Goal: Check status

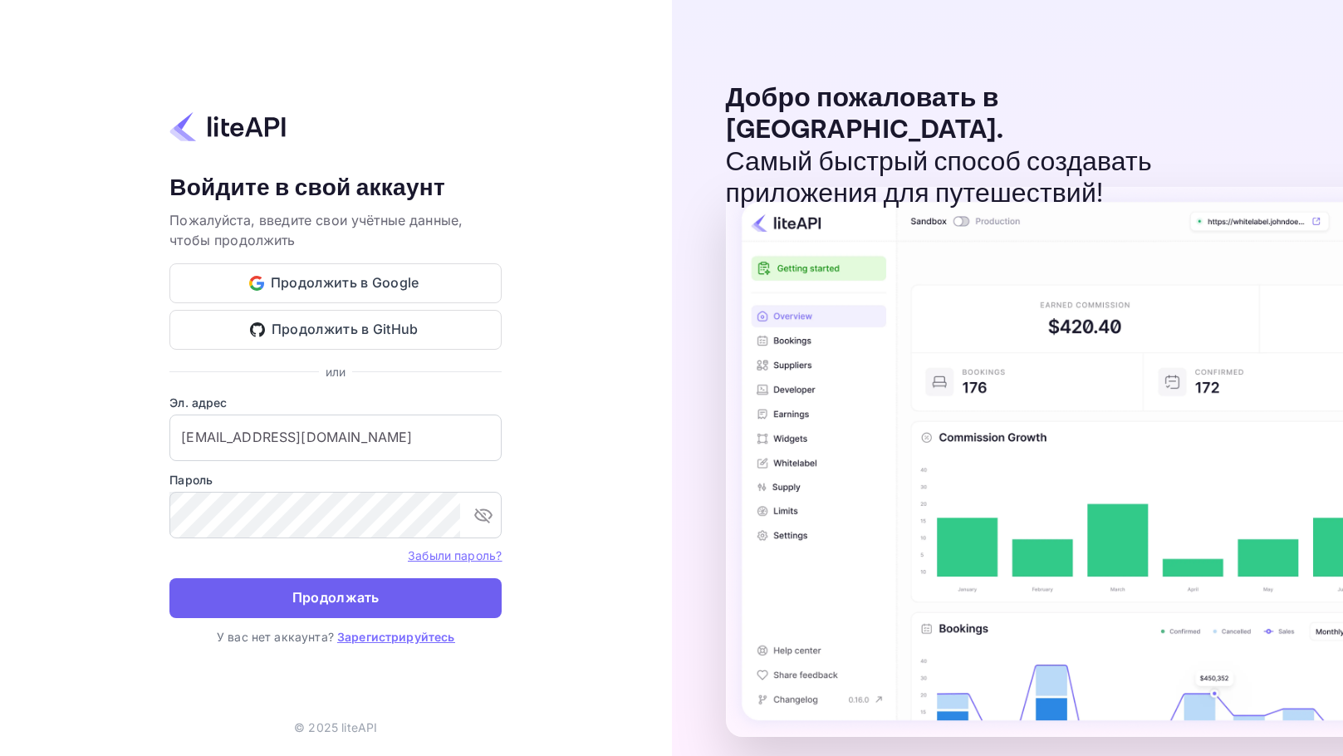
click at [346, 600] on ya-tr-span "Продолжать" at bounding box center [335, 597] width 87 height 22
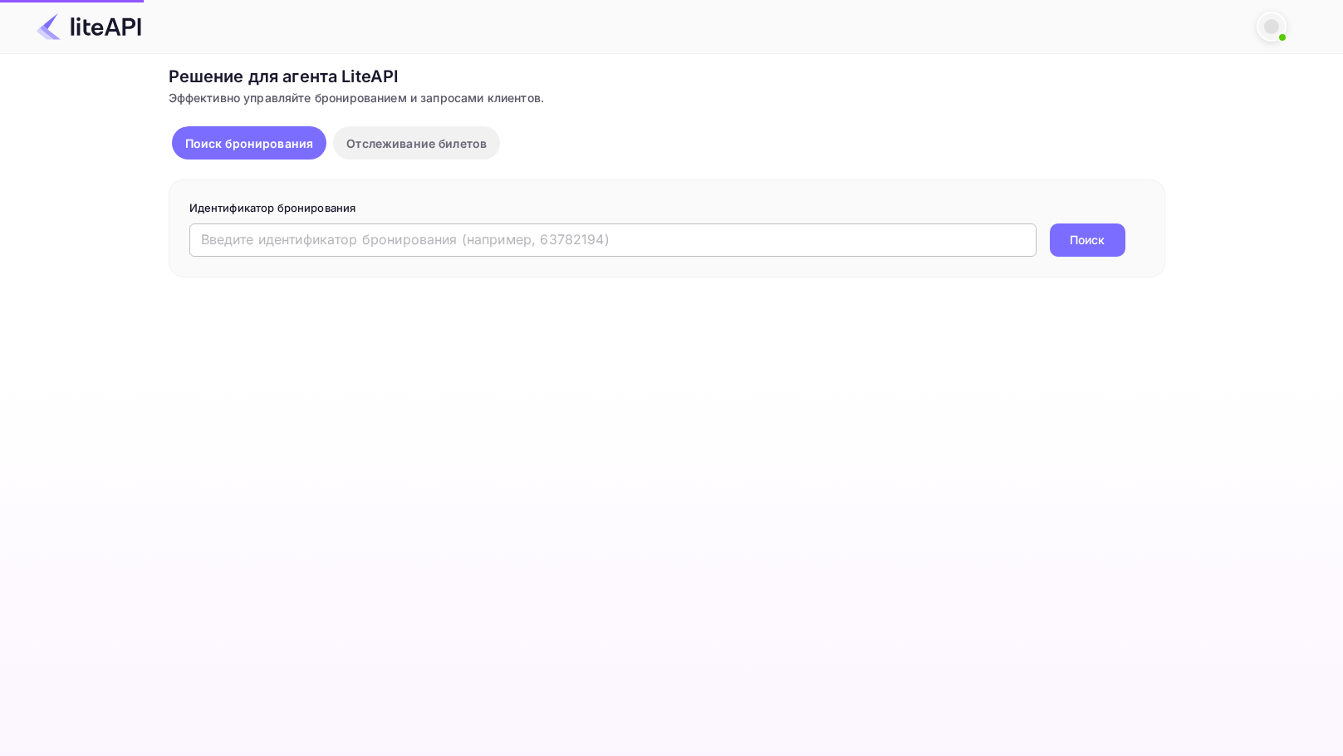
click at [258, 238] on input "text" at bounding box center [612, 239] width 847 height 33
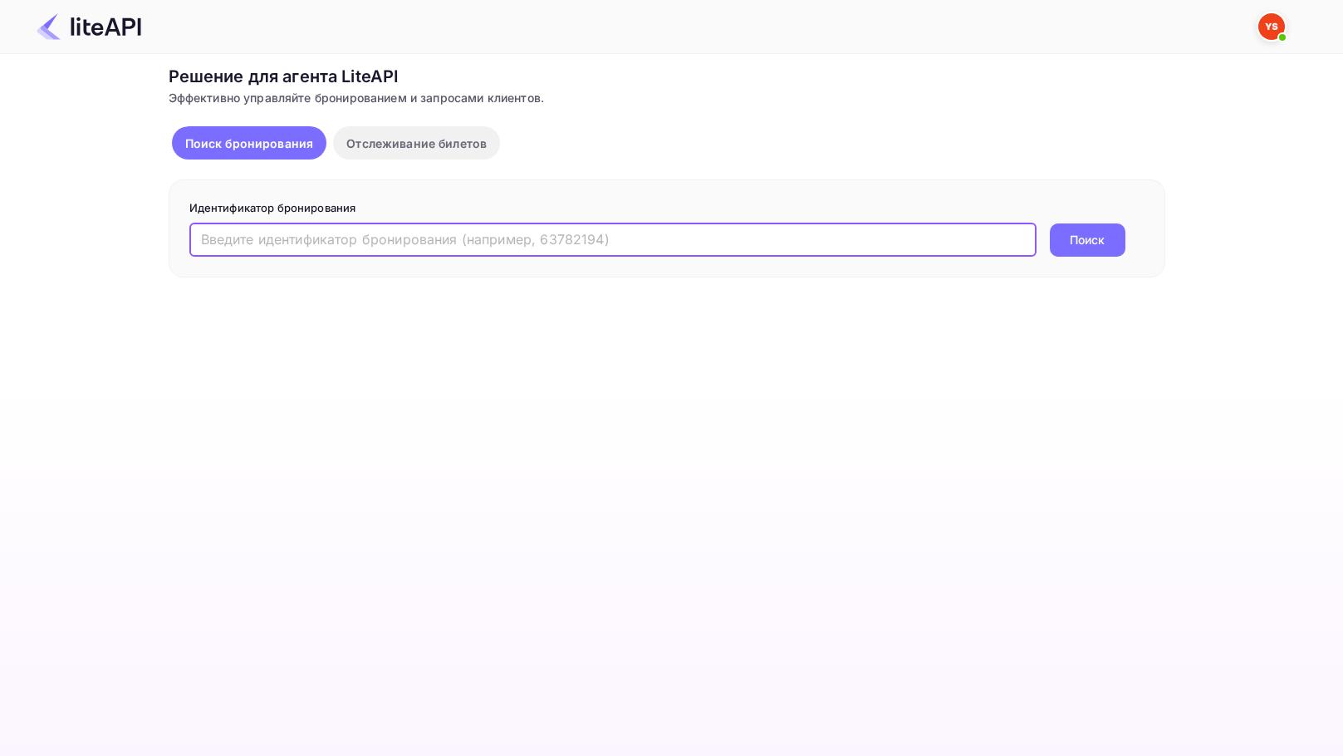
paste input "8911255"
type input "8911255"
click at [1083, 243] on ya-tr-span "Поиск" at bounding box center [1087, 239] width 35 height 17
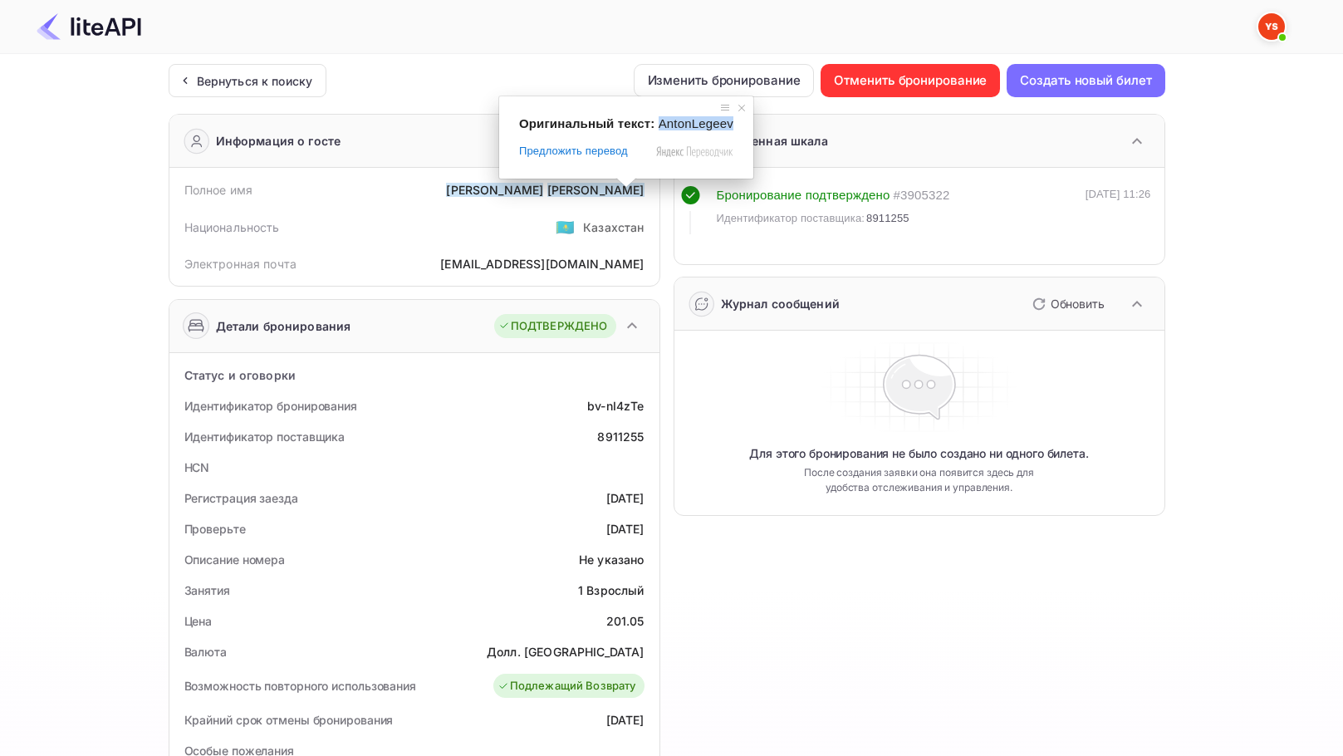
drag, startPoint x: 655, startPoint y: 124, endPoint x: 728, endPoint y: 125, distance: 72.3
click at [728, 125] on span "AntonLegeev" at bounding box center [696, 123] width 75 height 14
copy span "AntonLegeev"
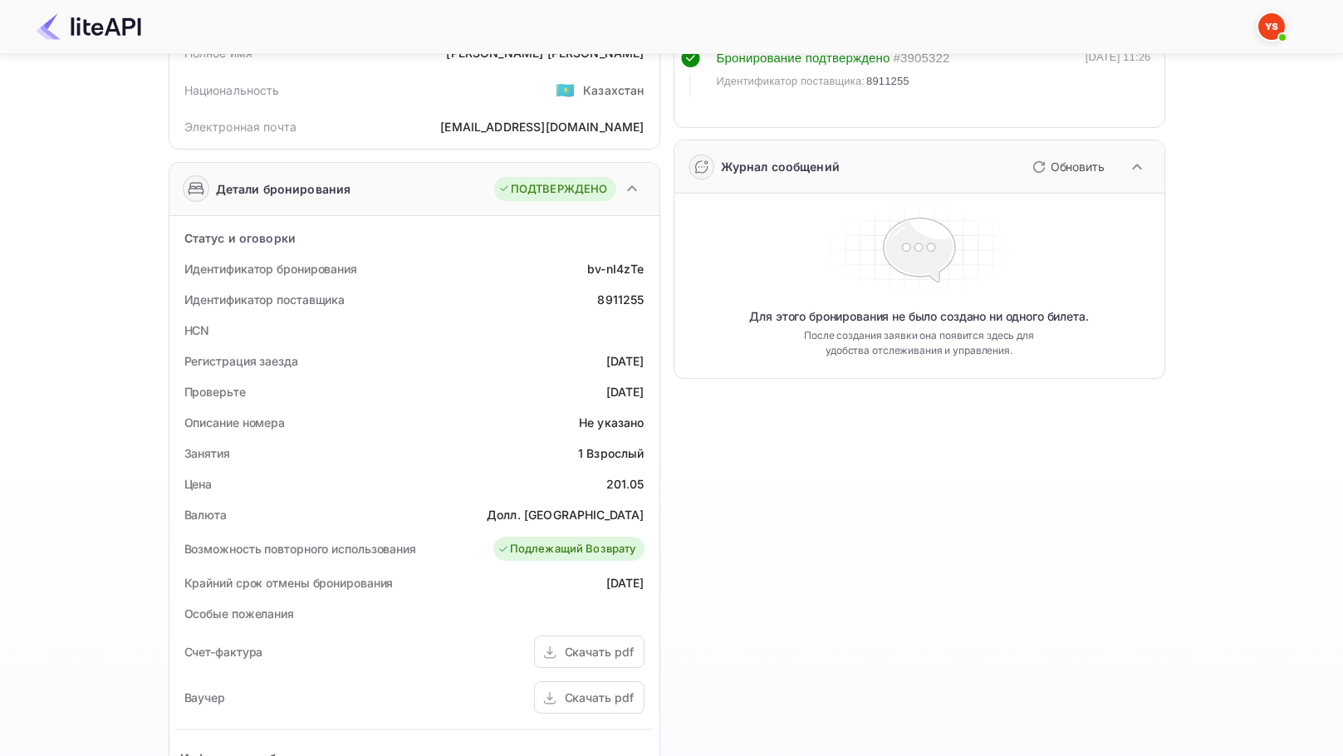
scroll to position [166, 0]
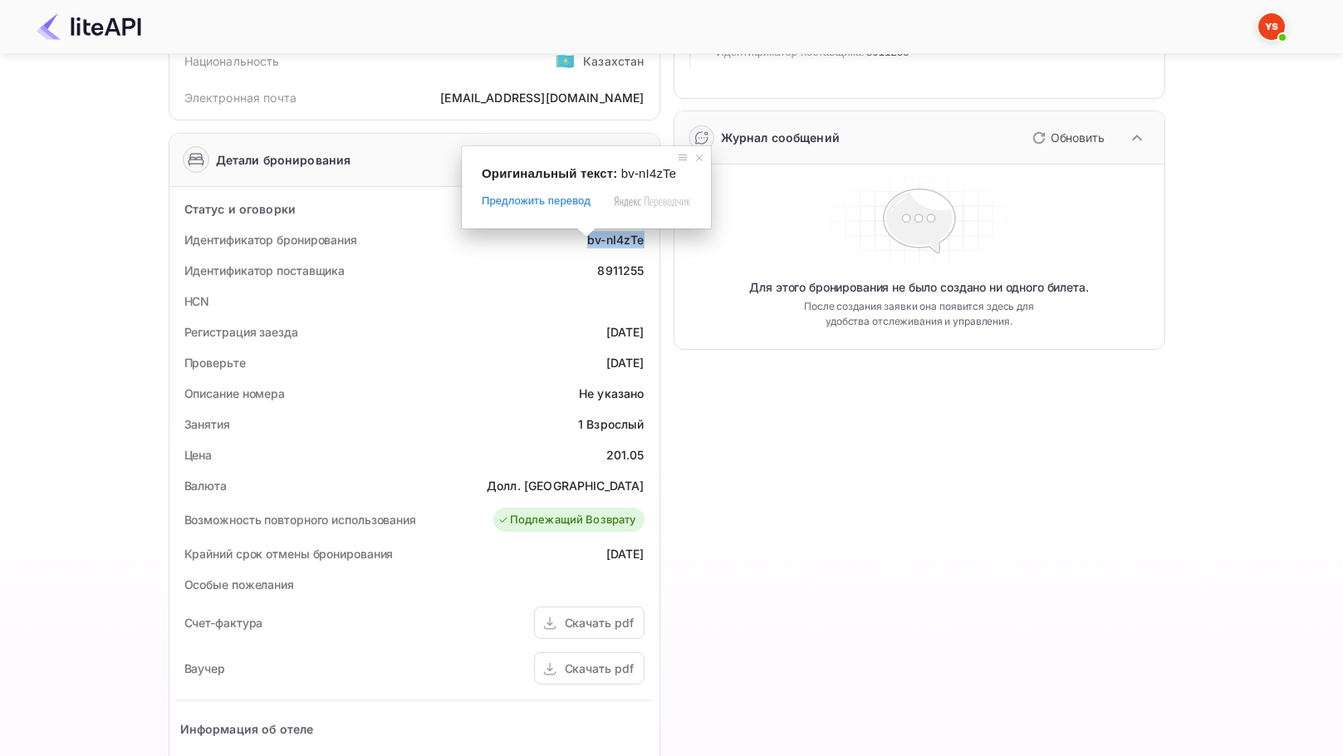
drag, startPoint x: 585, startPoint y: 239, endPoint x: 644, endPoint y: 233, distance: 59.3
click at [644, 233] on div "Идентификатор бронирования bv-nI4zTe" at bounding box center [414, 239] width 477 height 31
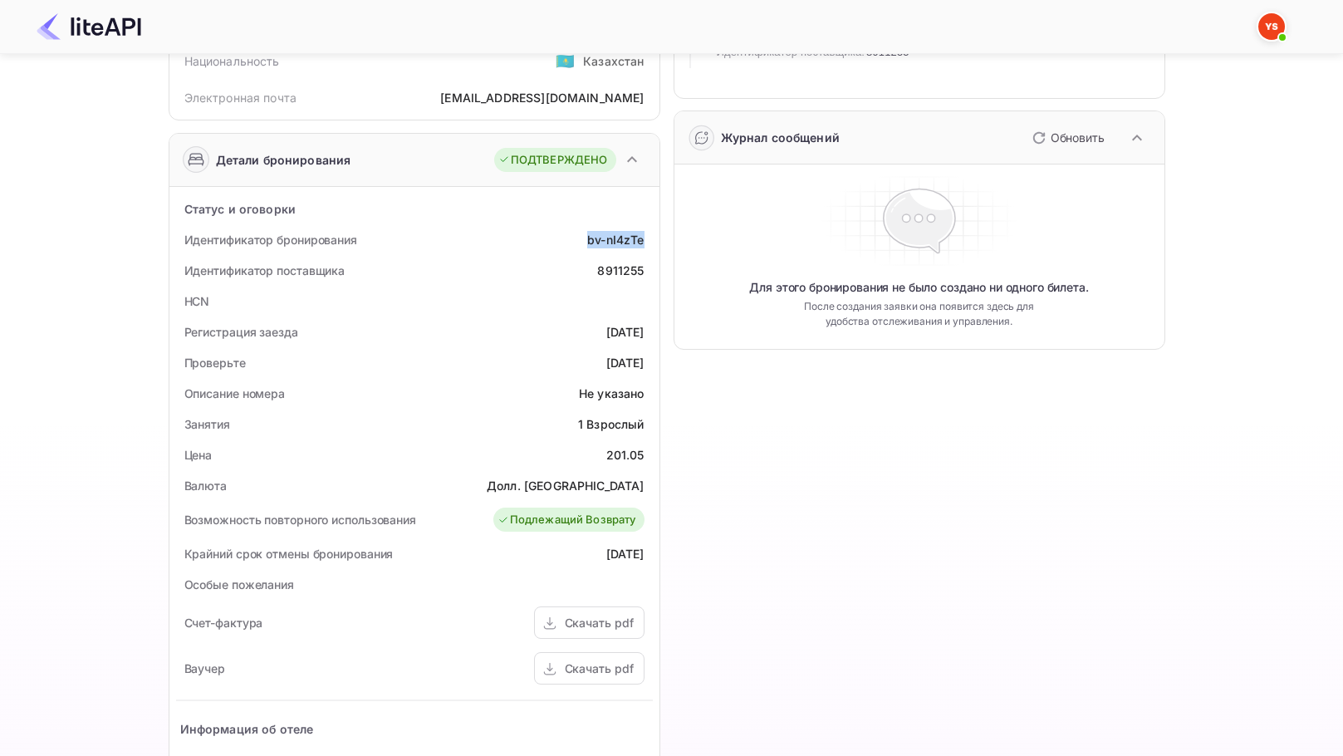
copy ya-tr-span "bv-nI4zTe"
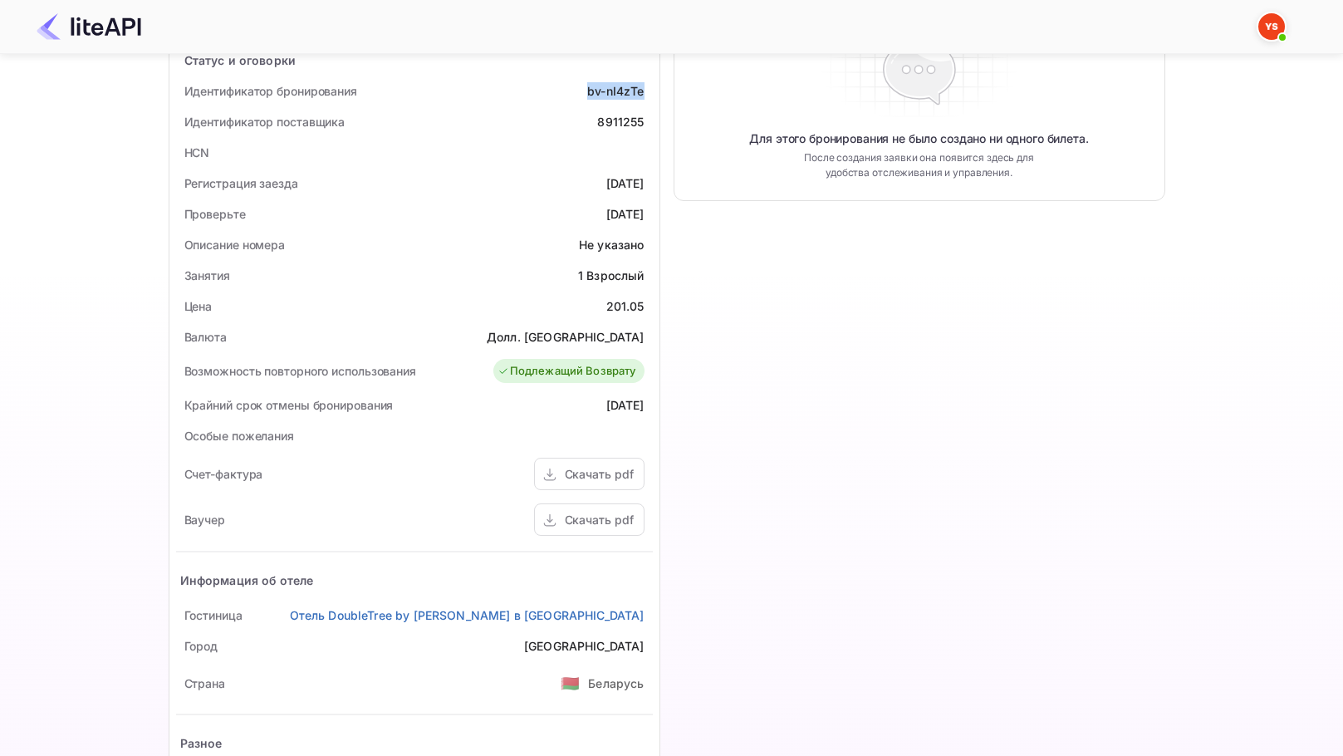
scroll to position [415, 0]
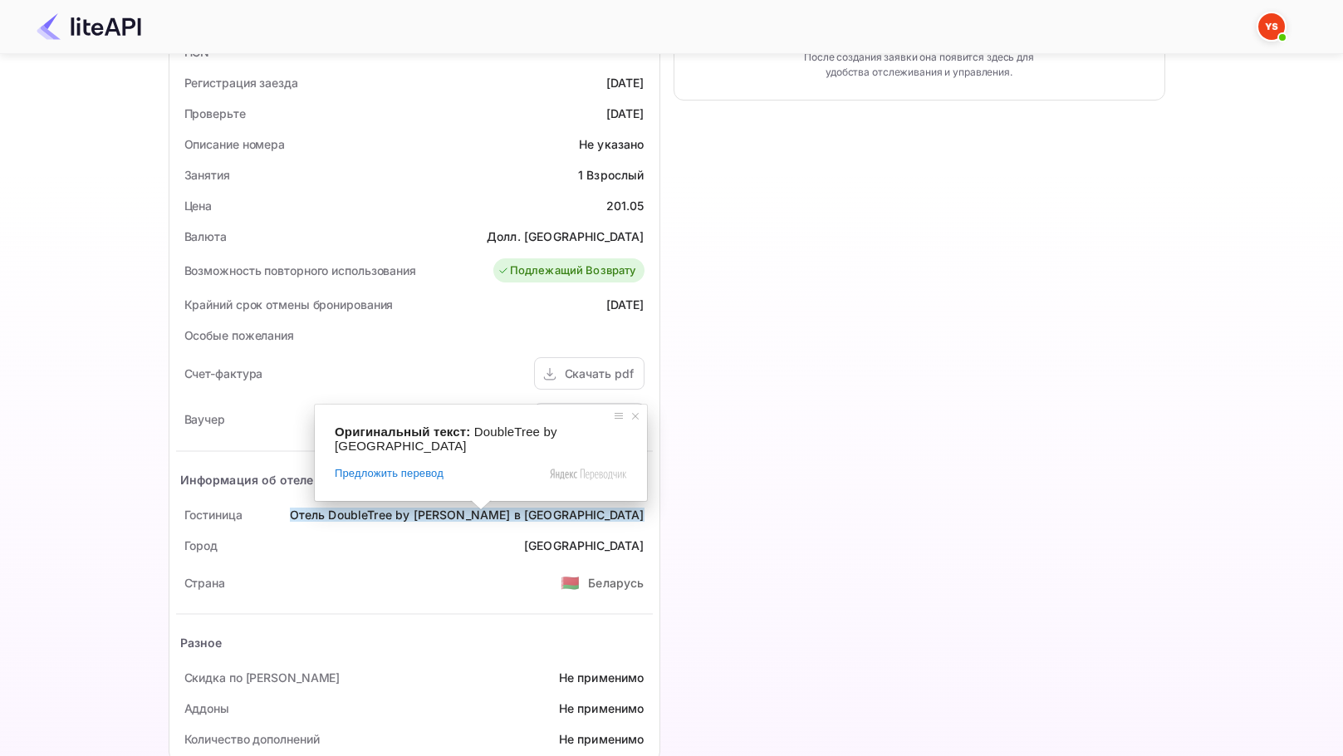
drag, startPoint x: 471, startPoint y: 430, endPoint x: 476, endPoint y: 446, distance: 16.6
click at [476, 446] on div "Оригинальный текст: DoubleTree by Hilton Hotel [GEOGRAPHIC_DATA]" at bounding box center [481, 439] width 292 height 28
copy span "DoubleTree by [GEOGRAPHIC_DATA]"
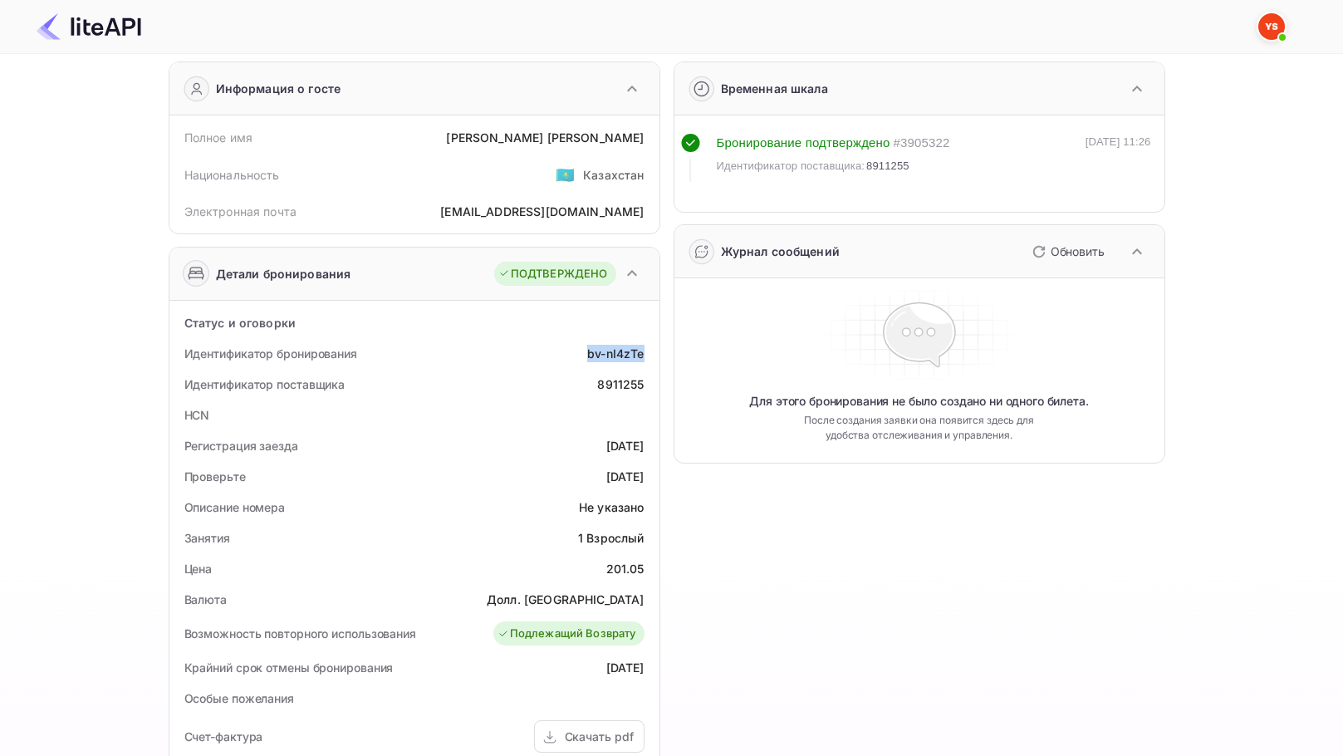
scroll to position [0, 0]
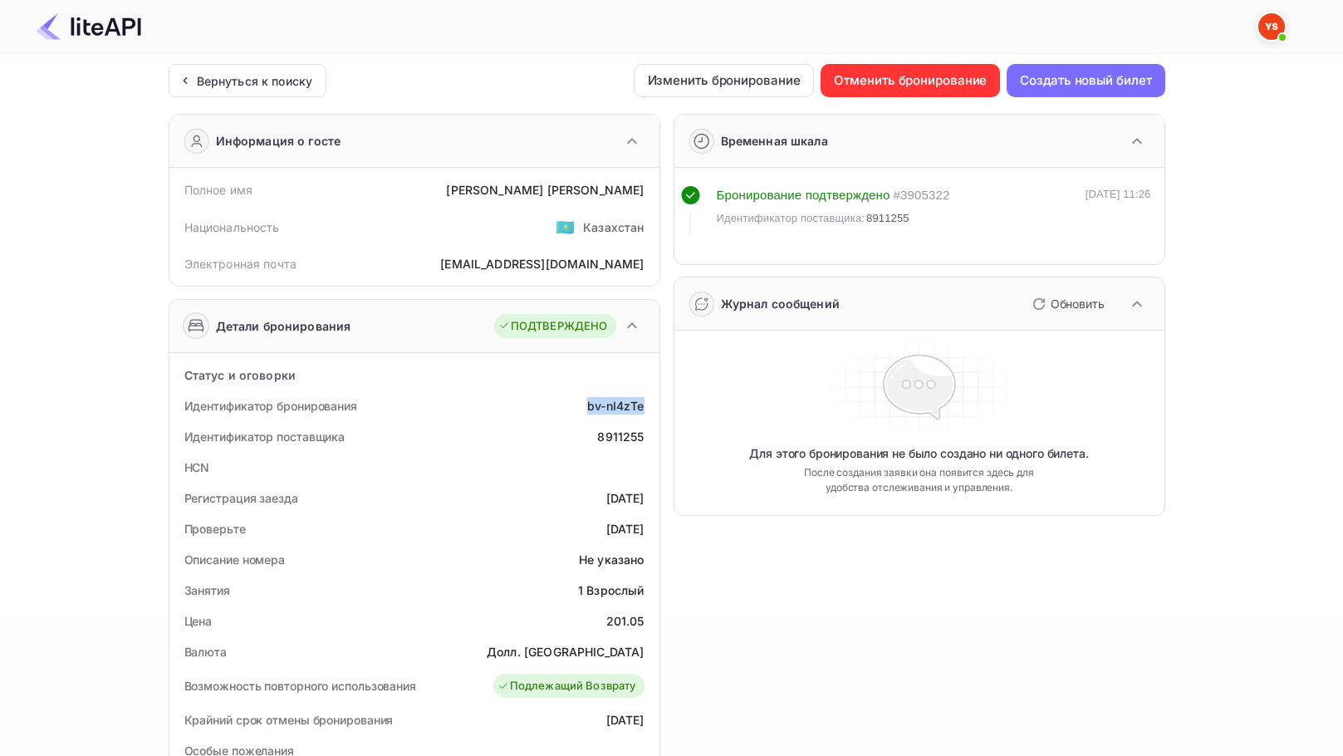
click at [106, 27] on img at bounding box center [89, 26] width 105 height 27
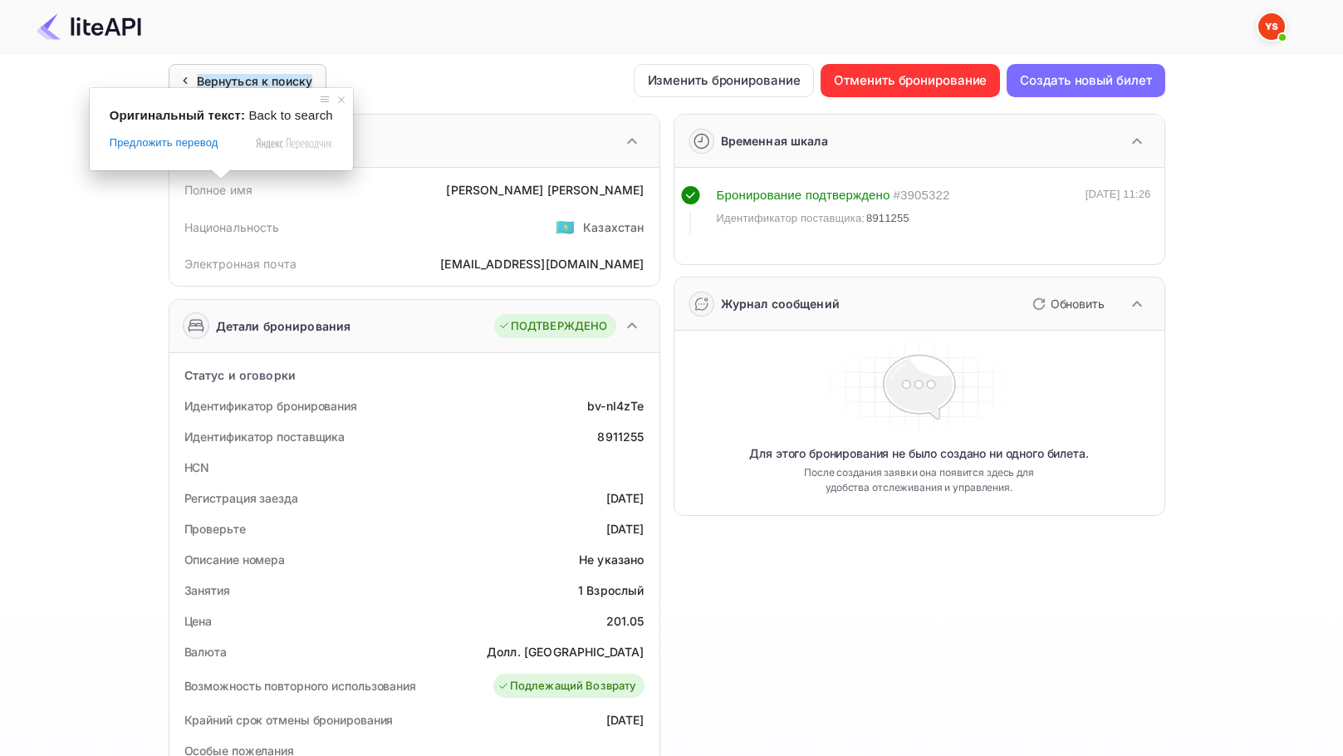
click at [221, 76] on ya-tr-span "Вернуться к поиску" at bounding box center [255, 81] width 116 height 14
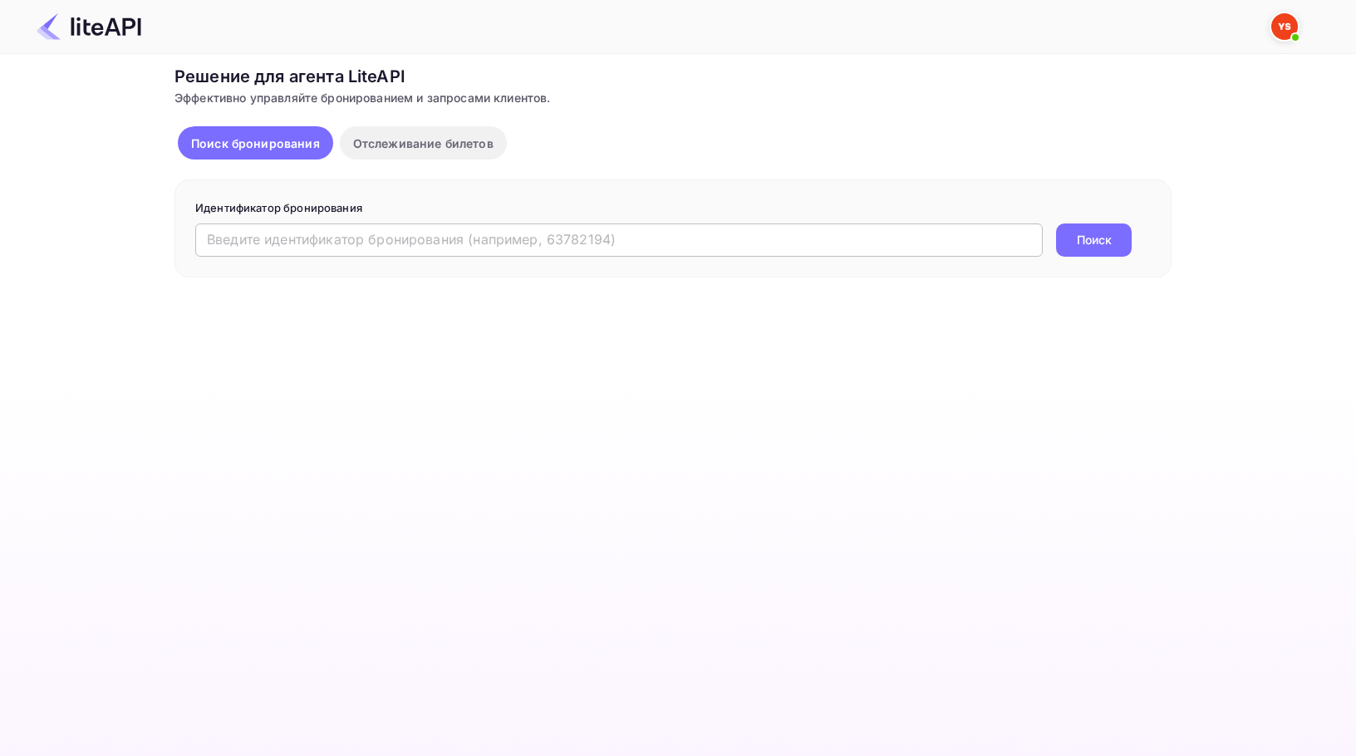
click at [320, 241] on input "text" at bounding box center [618, 239] width 847 height 33
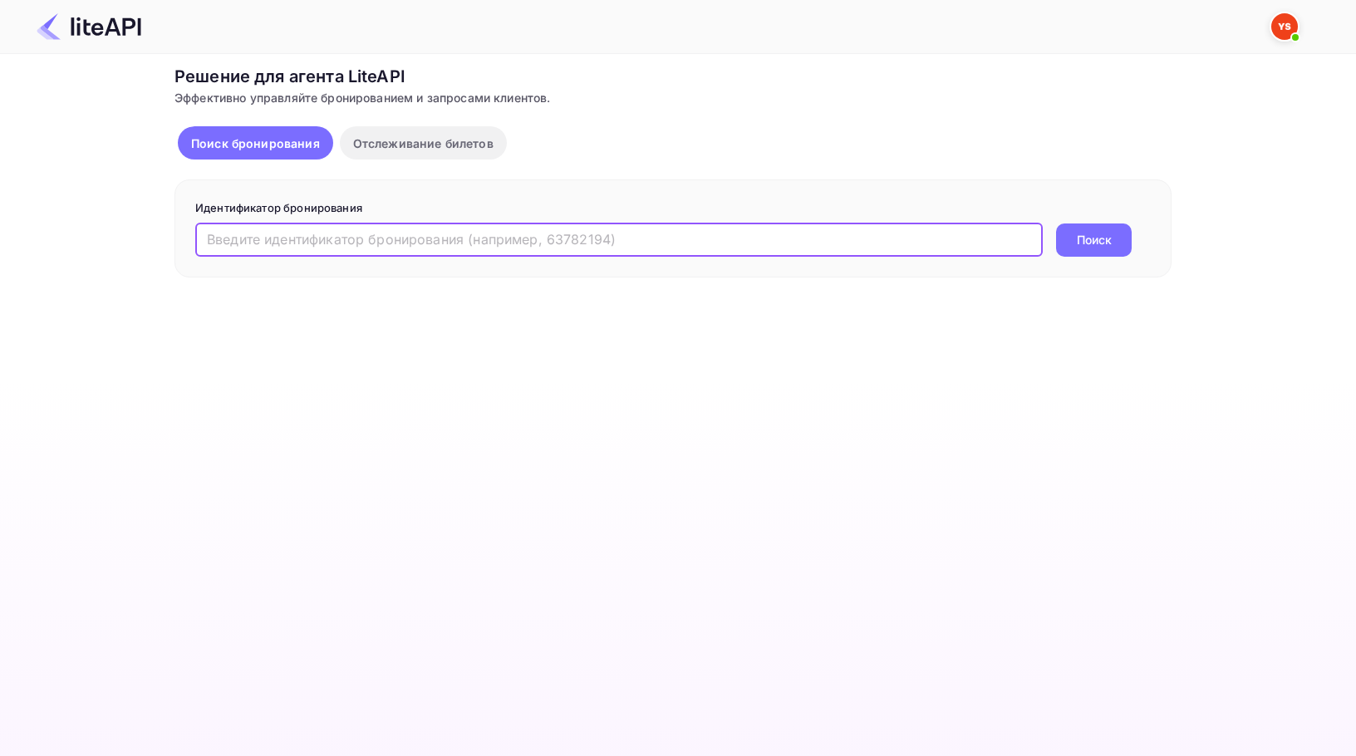
paste input "8911289"
type input "8911289"
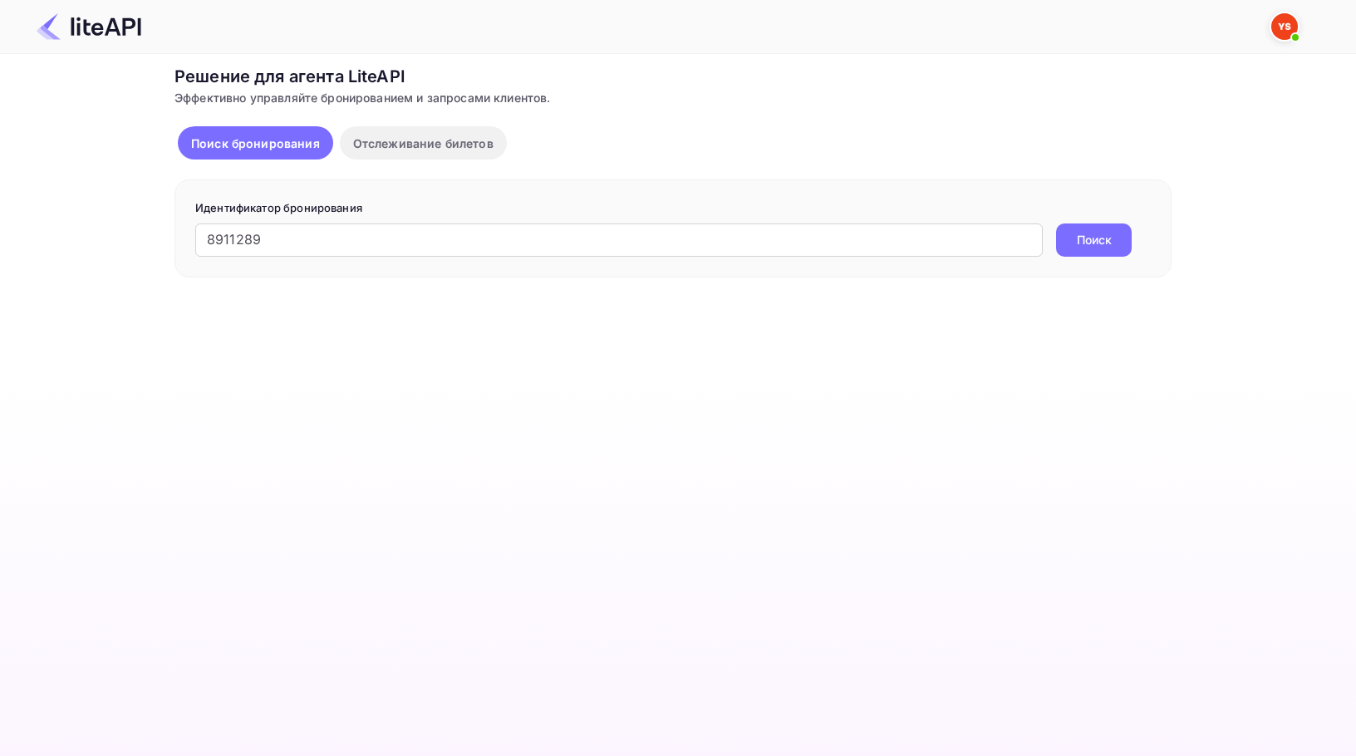
click at [1077, 241] on ya-tr-span "Поиск" at bounding box center [1094, 239] width 35 height 17
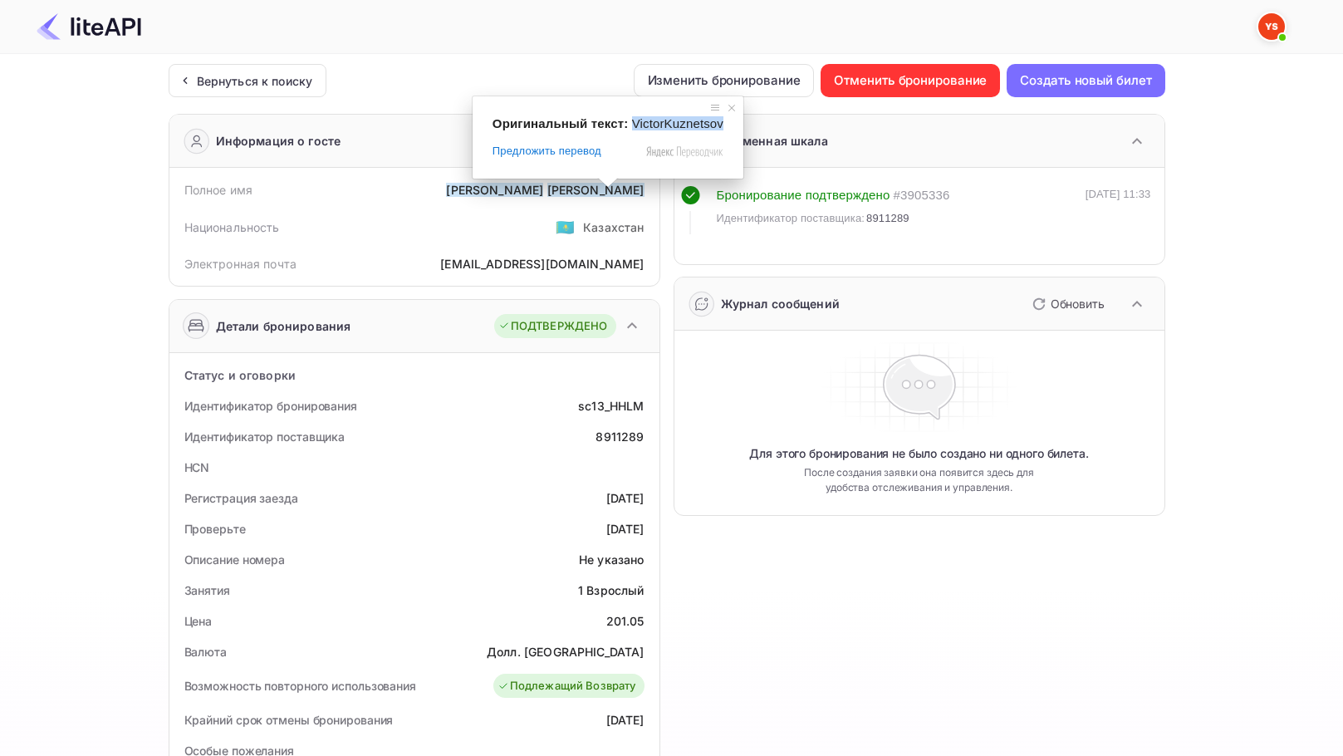
drag, startPoint x: 629, startPoint y: 124, endPoint x: 720, endPoint y: 129, distance: 91.5
click at [720, 129] on div "Оригинальный текст: [PERSON_NAME] Предложить перевод Отправить [PERSON_NAME], п…" at bounding box center [608, 137] width 271 height 82
copy span "VictorKuznetsov"
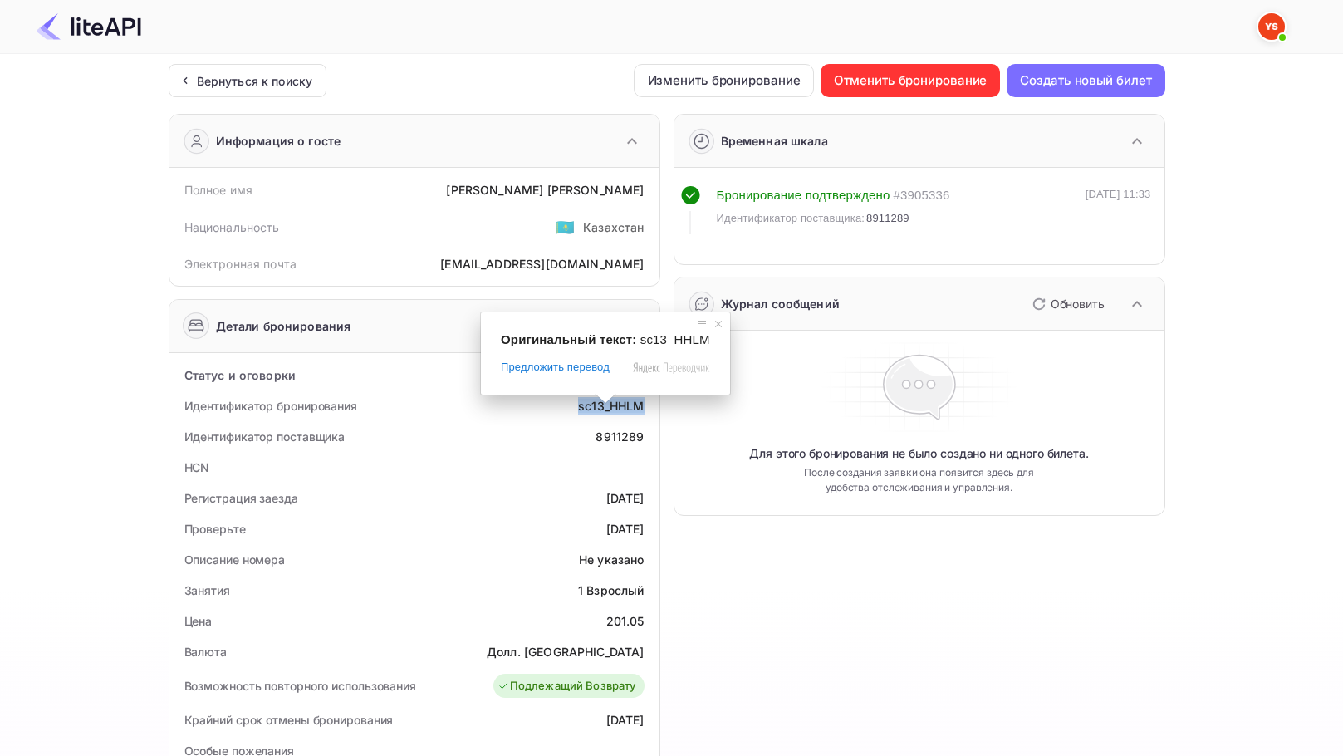
drag, startPoint x: 580, startPoint y: 404, endPoint x: 644, endPoint y: 408, distance: 64.1
click at [644, 408] on ya-tr-span "sc13_HHLM" at bounding box center [611, 406] width 66 height 14
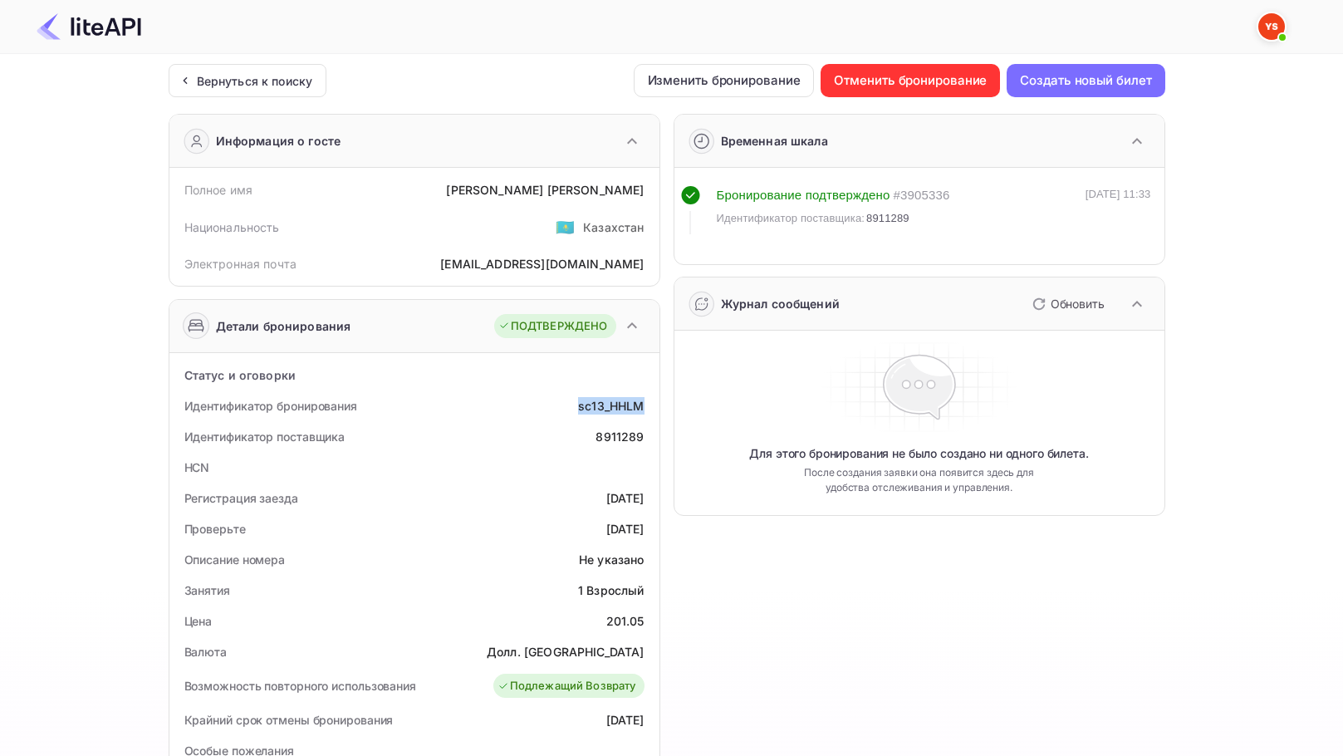
copy ya-tr-span "sc13_HHLM"
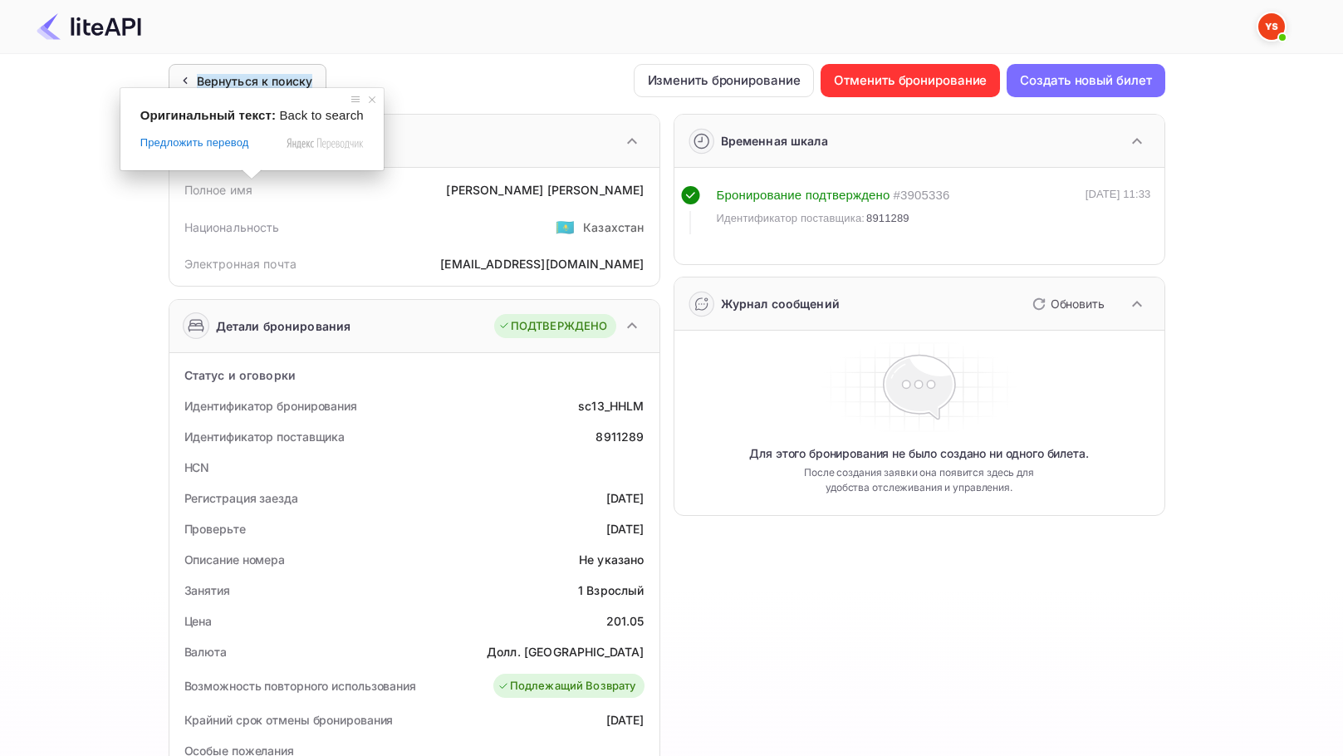
click at [248, 81] on ya-tr-span "Вернуться к поиску" at bounding box center [255, 81] width 116 height 14
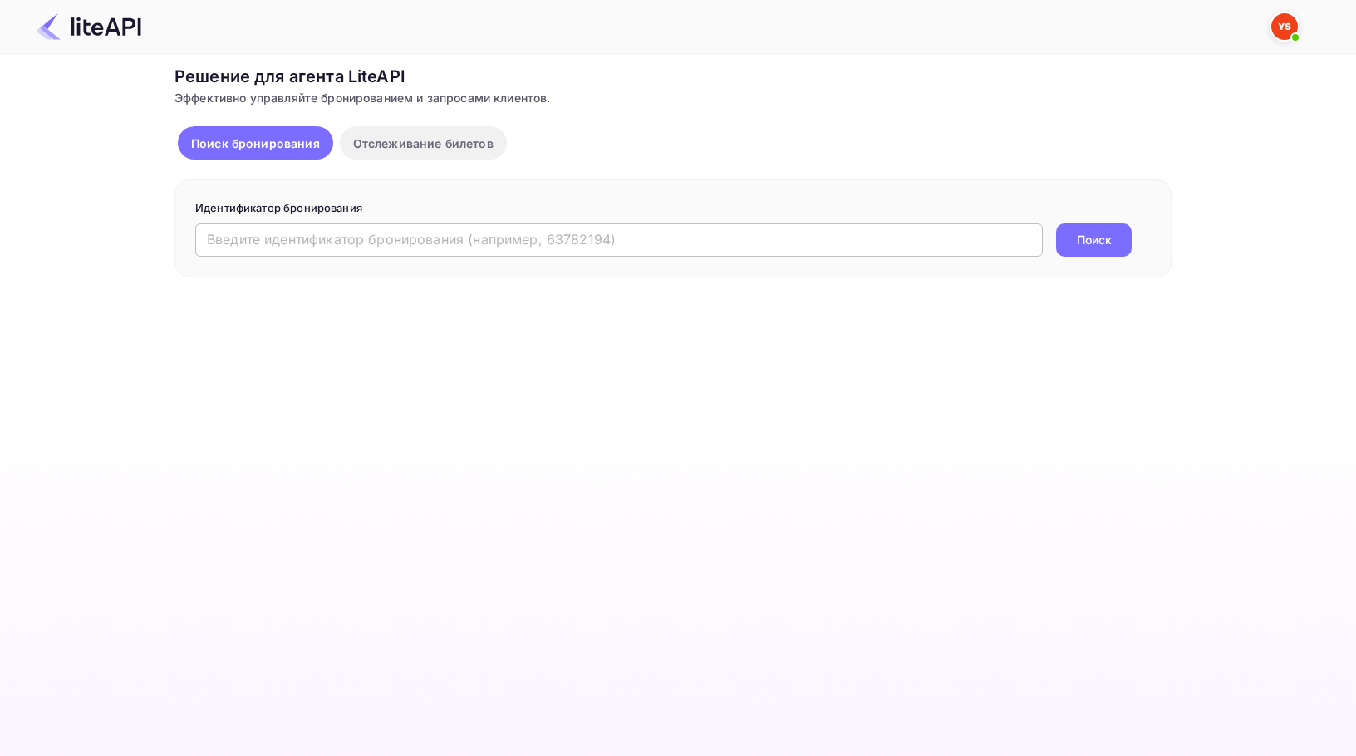
click at [483, 243] on input "text" at bounding box center [618, 239] width 847 height 33
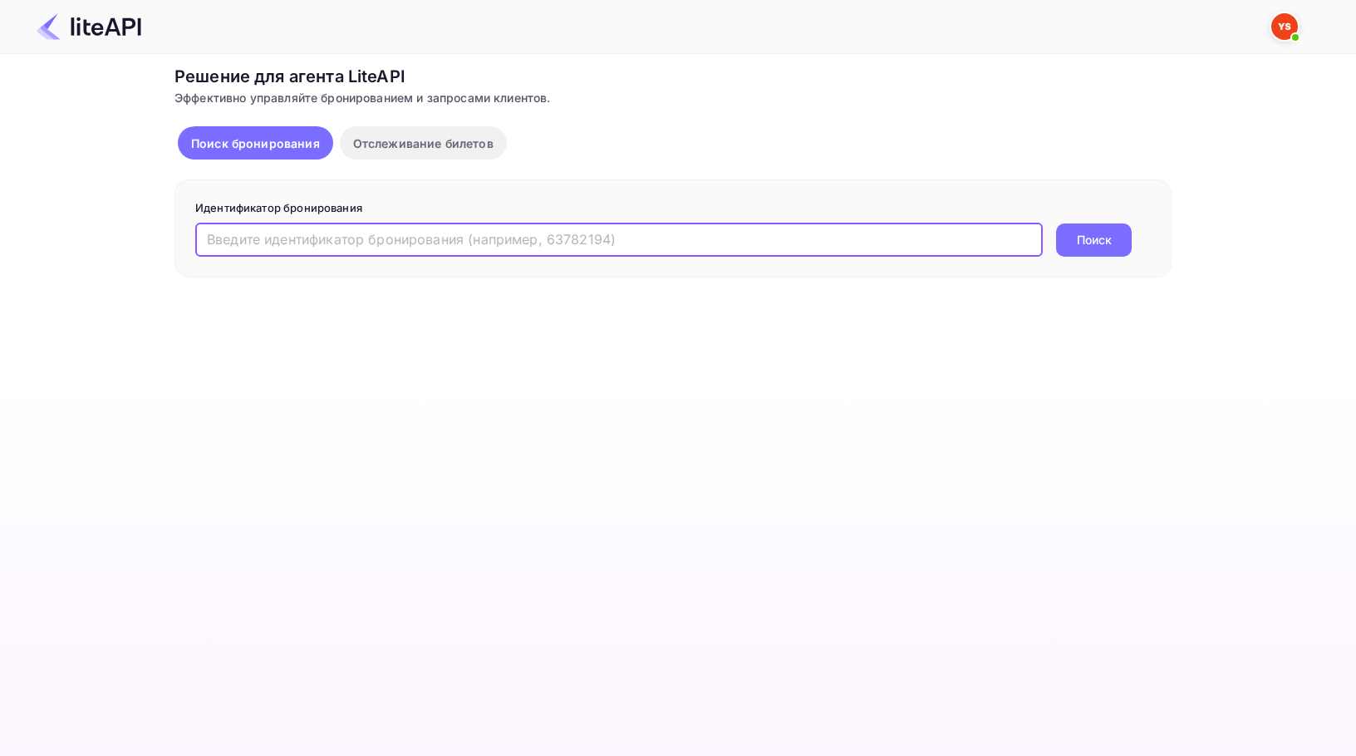
paste input "8911317"
type input "8911317"
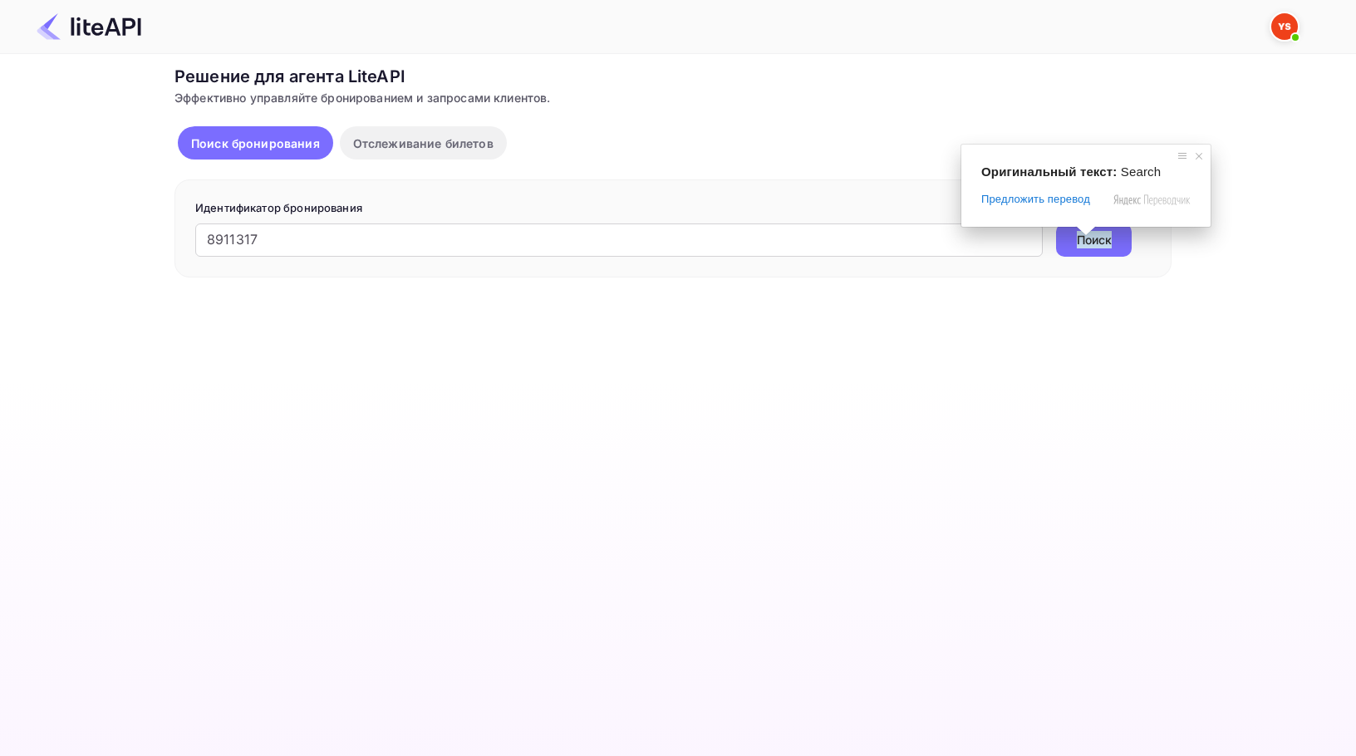
click at [1091, 243] on ya-tr-span "Поиск" at bounding box center [1094, 239] width 35 height 17
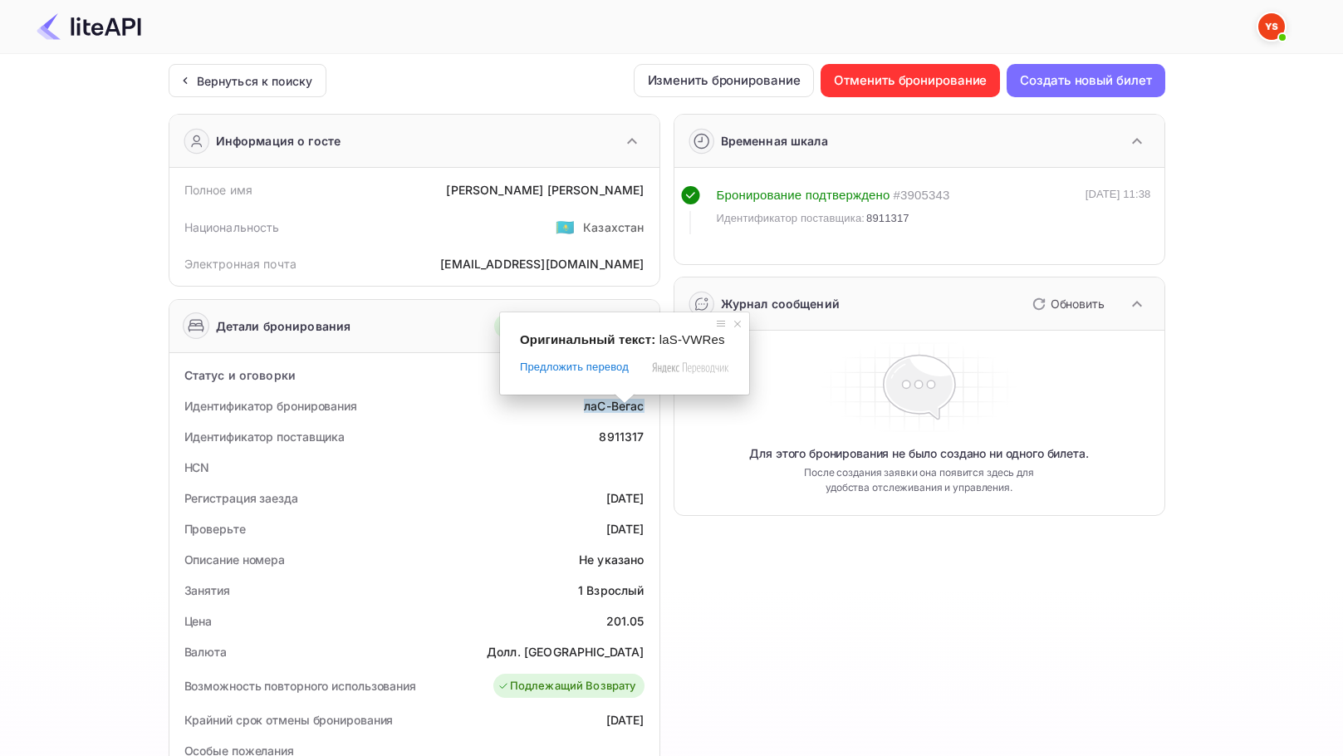
click at [600, 410] on ya-tr-span "лаС-Вегас" at bounding box center [614, 406] width 60 height 14
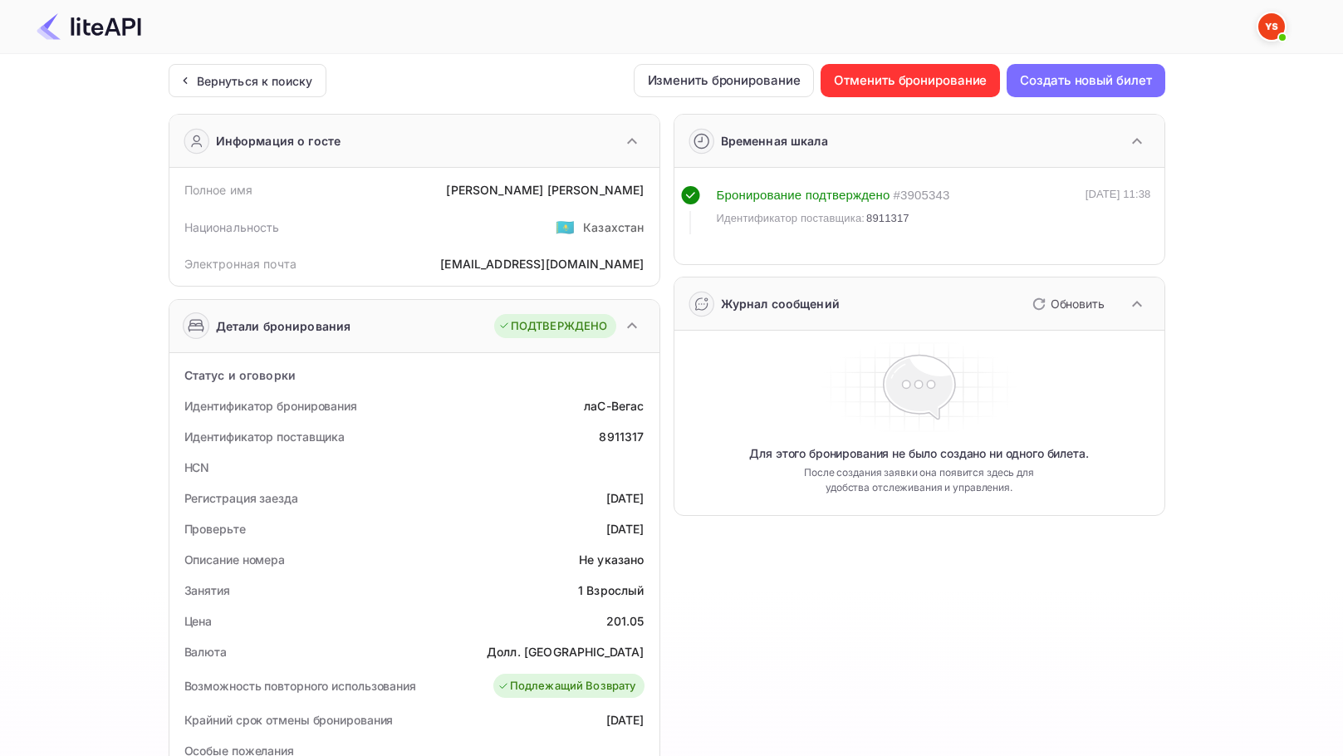
click at [622, 404] on ya-tr-span "лаС-Вегас" at bounding box center [614, 406] width 60 height 14
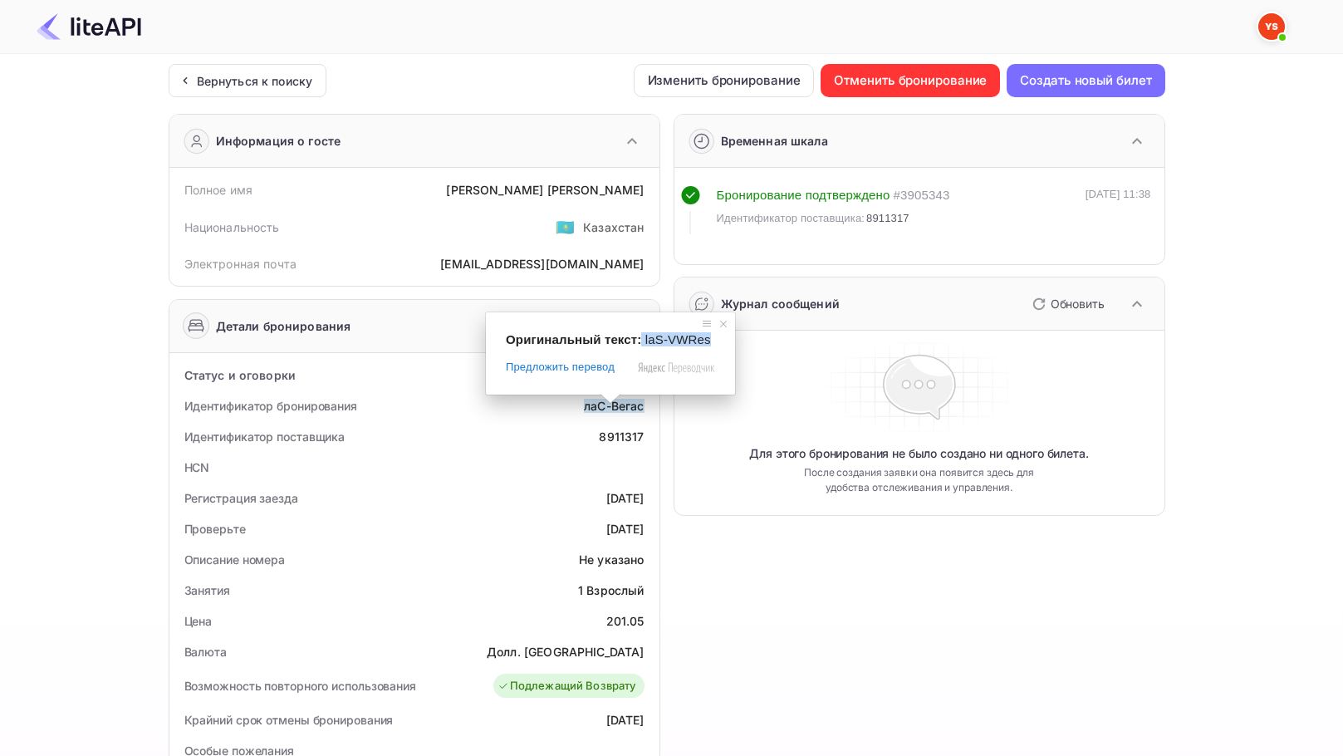
drag, startPoint x: 639, startPoint y: 340, endPoint x: 707, endPoint y: 337, distance: 68.2
click at [707, 337] on div "Оригинальный текст: laS-VWRes" at bounding box center [610, 339] width 209 height 14
copy div "laS-VWRes"
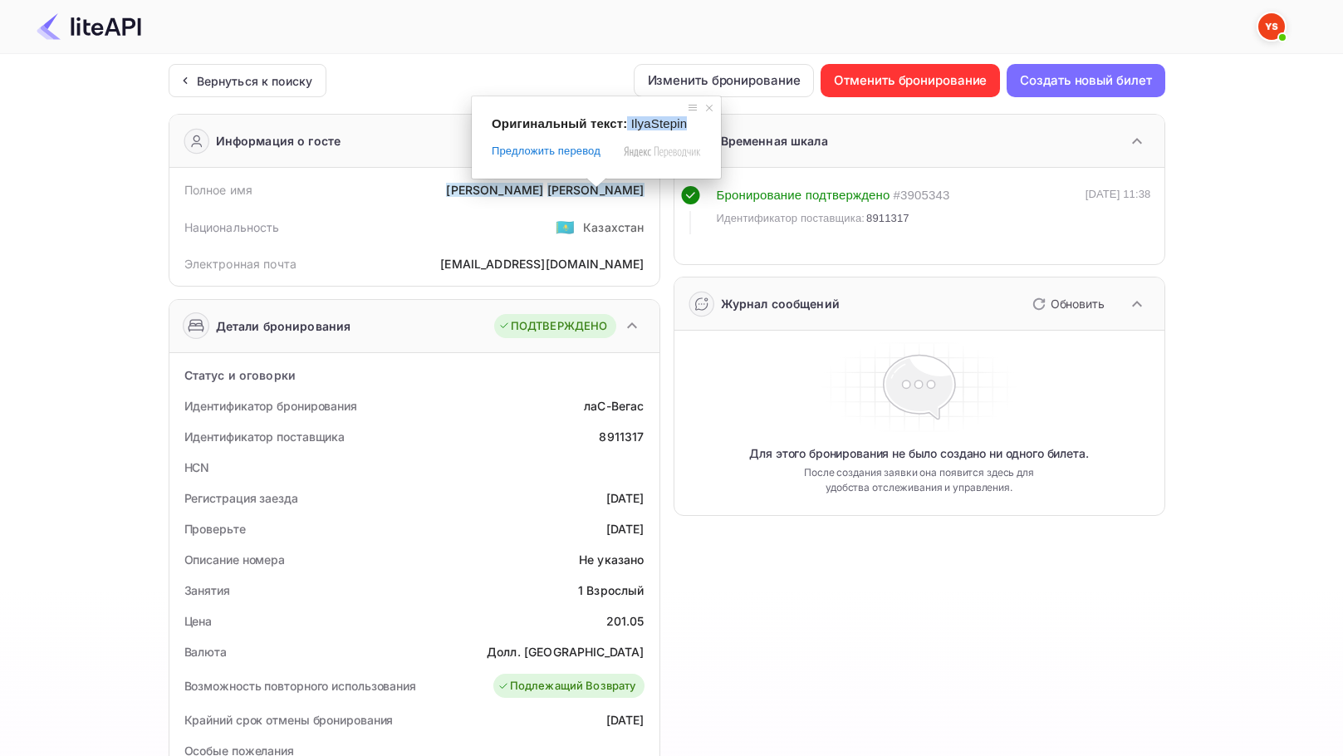
drag, startPoint x: 690, startPoint y: 120, endPoint x: 626, endPoint y: 123, distance: 64.0
click at [625, 123] on div "Оригинальный текст: IlyaStepin" at bounding box center [596, 123] width 209 height 14
copy div "IlyaStepin"
